Goal: Task Accomplishment & Management: Manage account settings

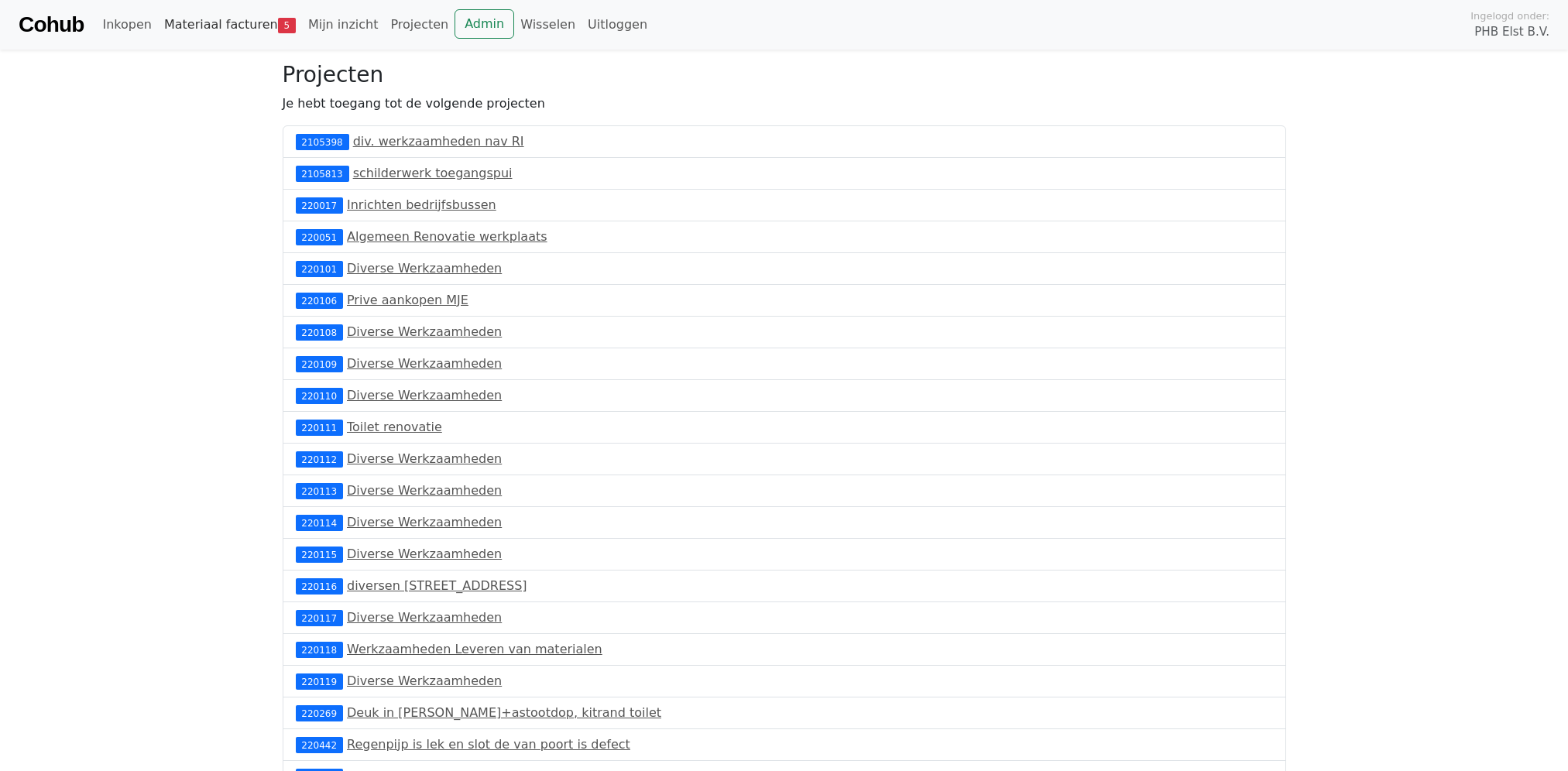
click at [239, 22] on link "Materiaal facturen 5" at bounding box center [230, 25] width 144 height 31
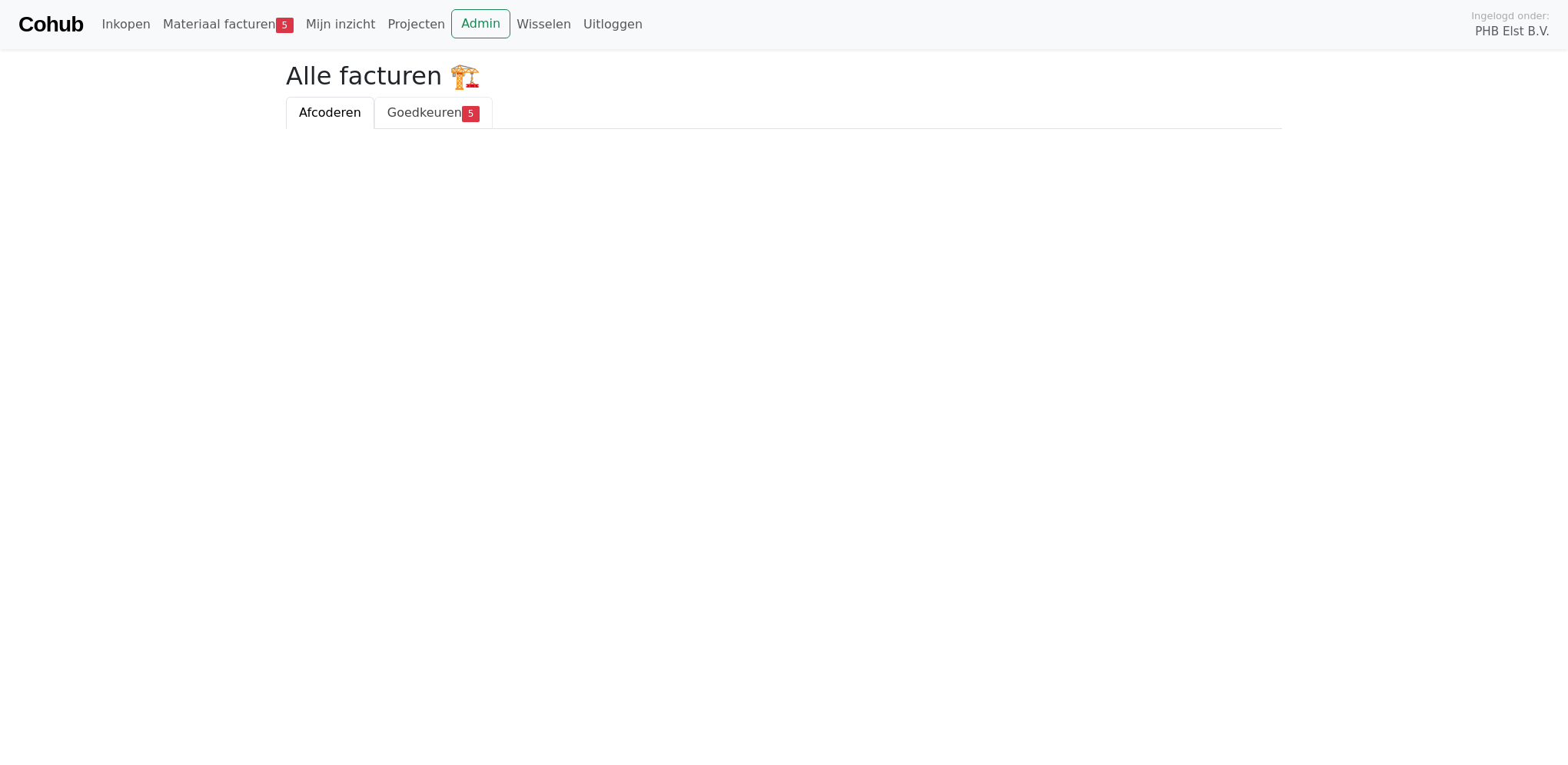
click at [425, 113] on span "Goedkeuren" at bounding box center [424, 113] width 74 height 15
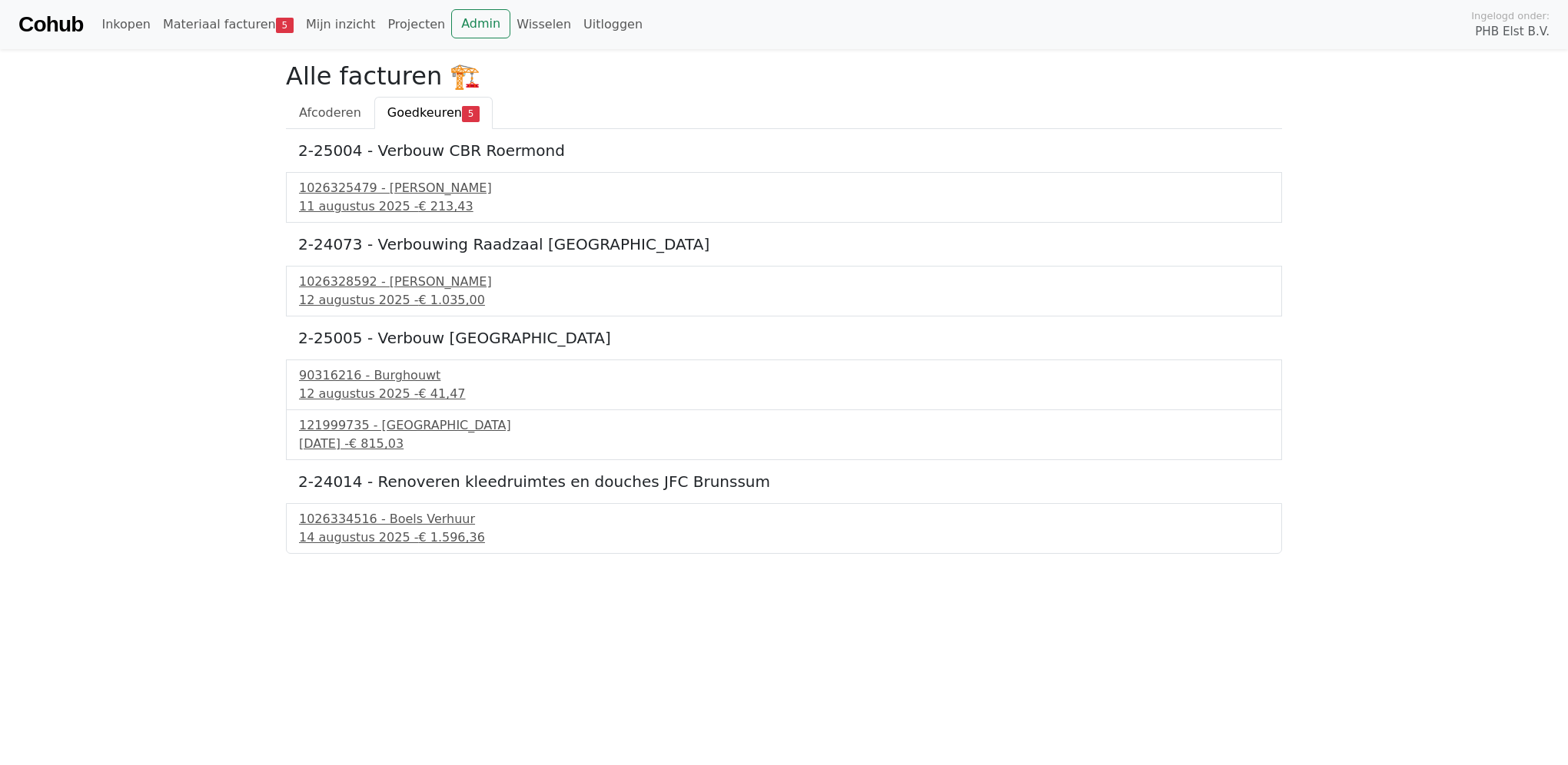
click at [50, 28] on link "Cohub" at bounding box center [51, 24] width 65 height 37
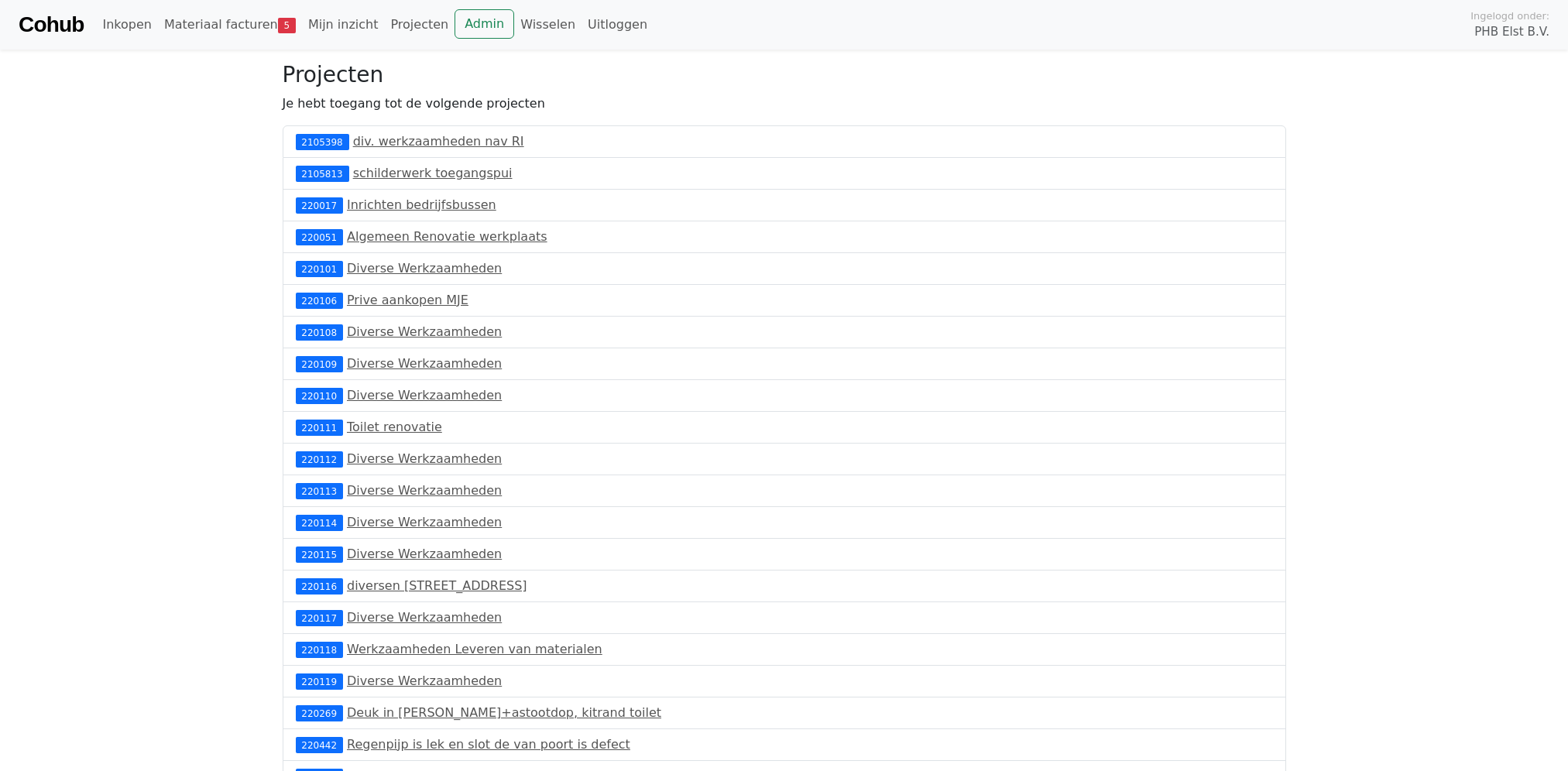
click at [66, 23] on link "Cohub" at bounding box center [51, 25] width 65 height 37
click at [245, 22] on link "Materiaal facturen 5" at bounding box center [230, 25] width 144 height 31
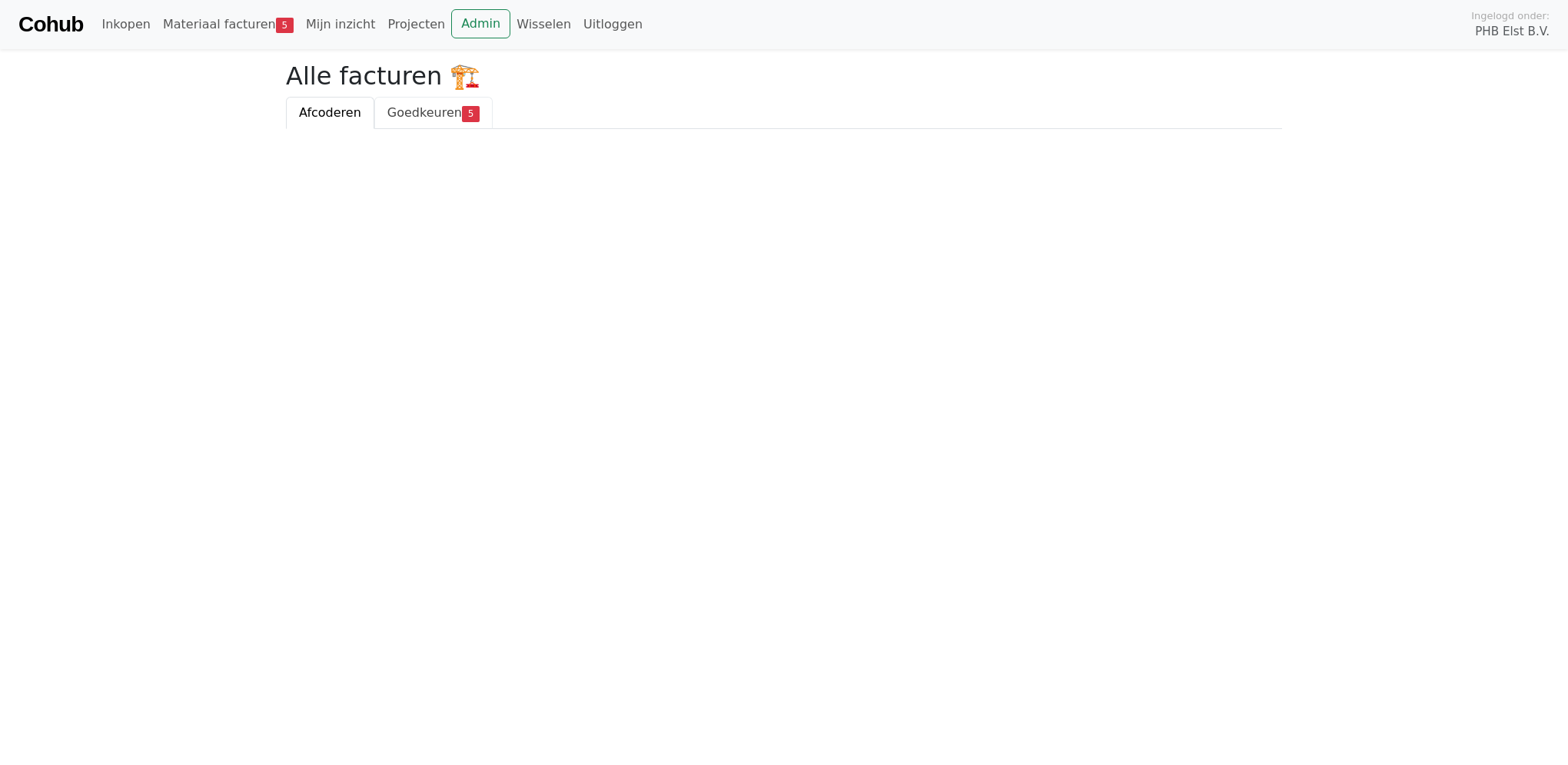
click at [473, 119] on link "Goedkeuren 5" at bounding box center [432, 113] width 118 height 32
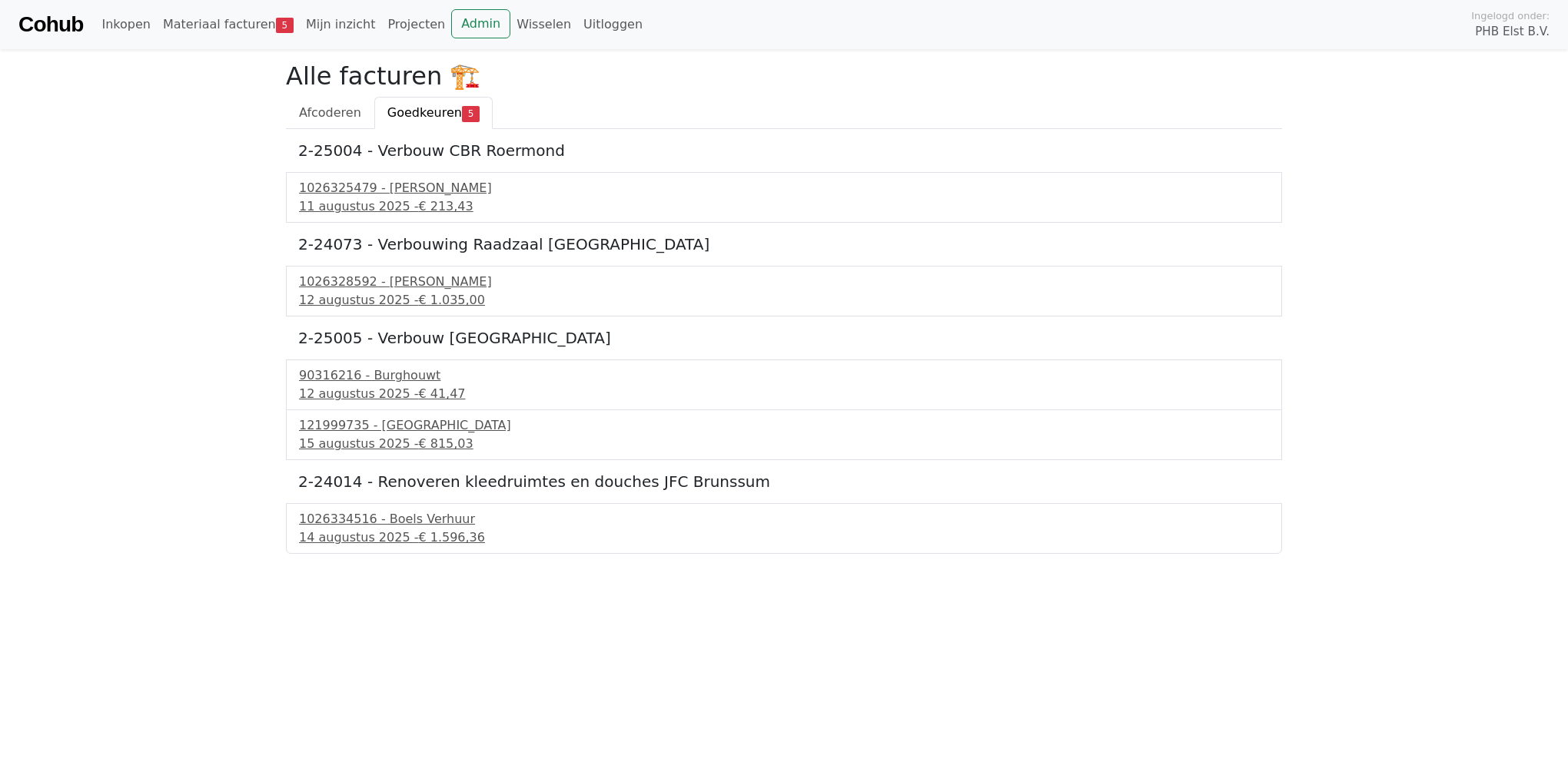
click at [59, 24] on link "Cohub" at bounding box center [51, 24] width 65 height 37
